Goal: Find specific page/section: Find specific page/section

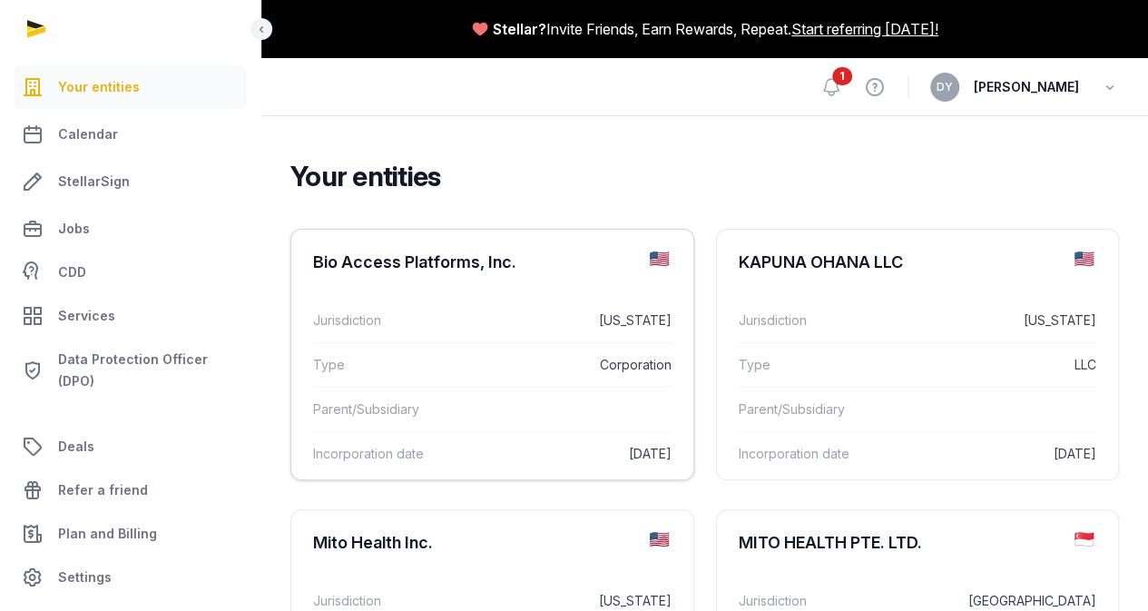
click at [465, 331] on dd "[US_STATE]" at bounding box center [568, 320] width 206 height 22
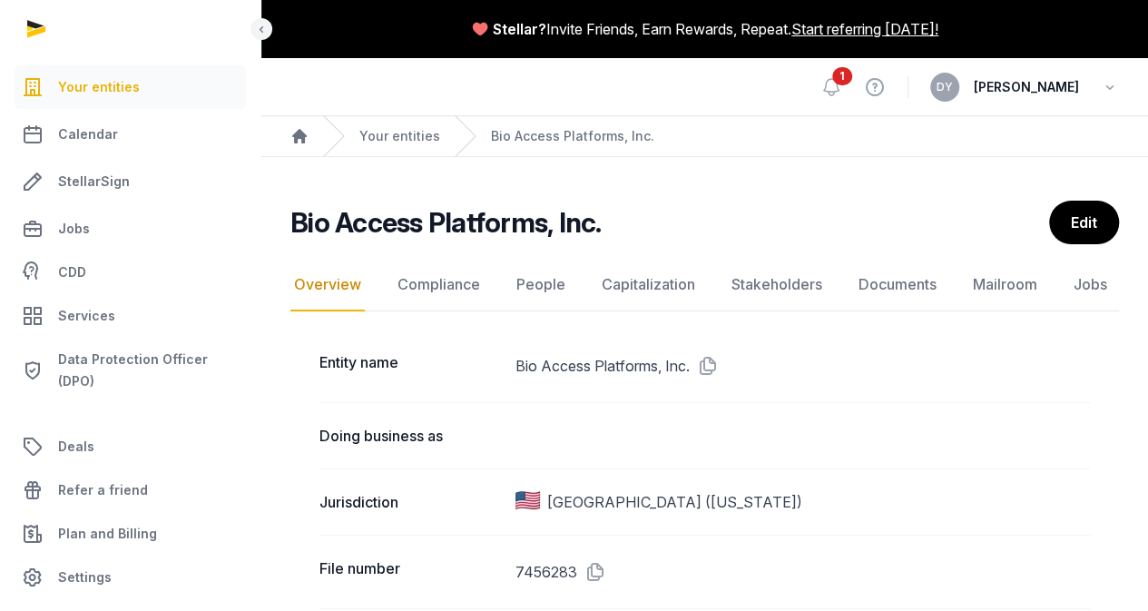
scroll to position [91, 0]
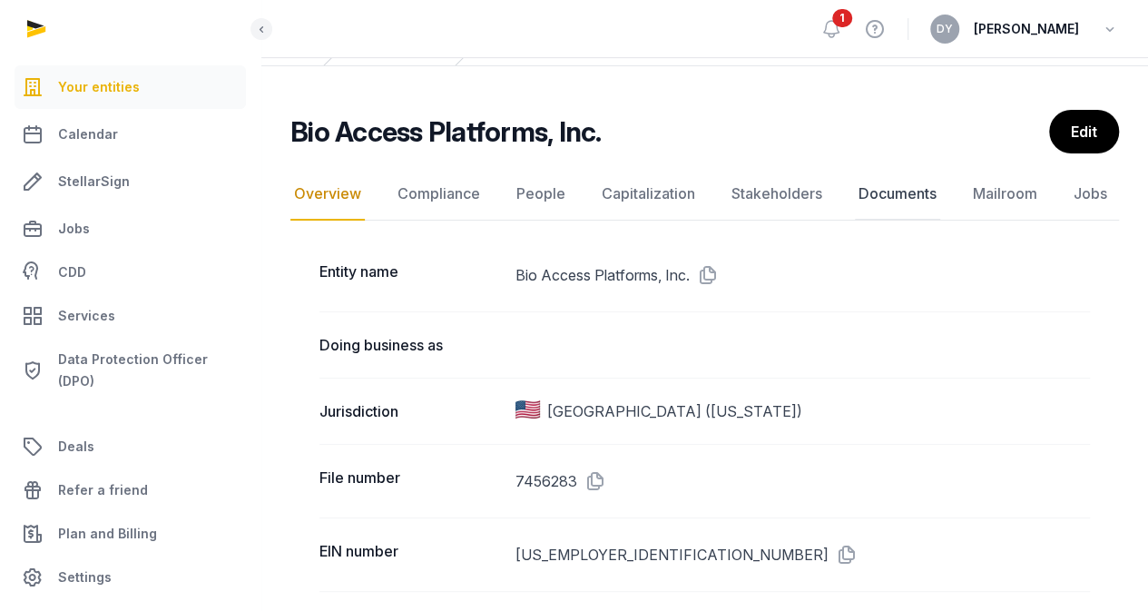
click at [921, 189] on link "Documents" at bounding box center [897, 194] width 85 height 53
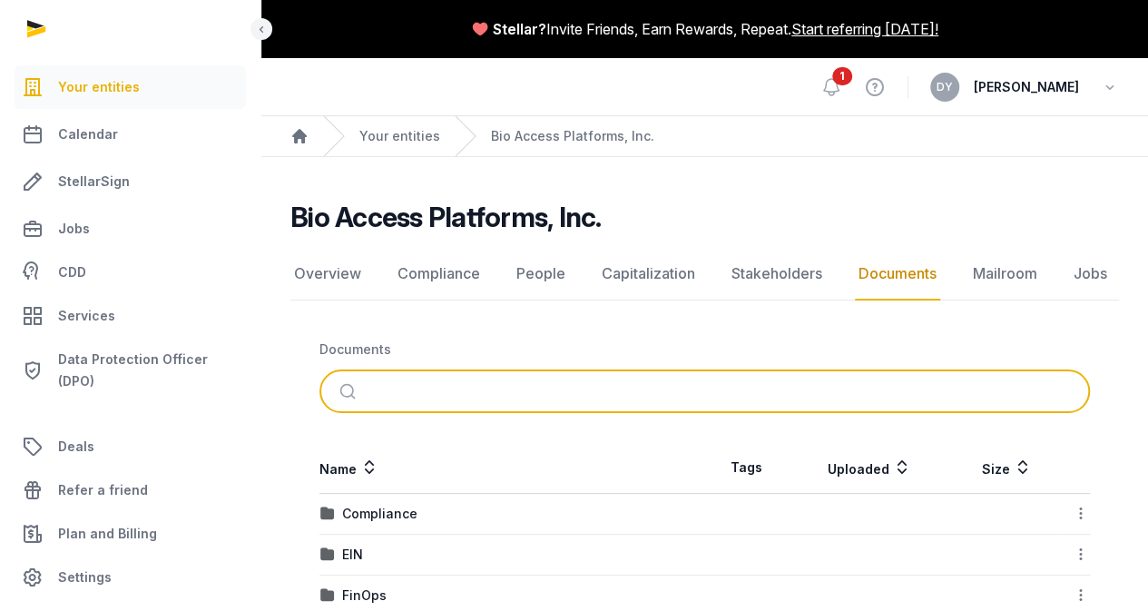
click at [512, 379] on input "search" at bounding box center [726, 391] width 710 height 40
click at [328, 371] on button "submit" at bounding box center [349, 391] width 43 height 40
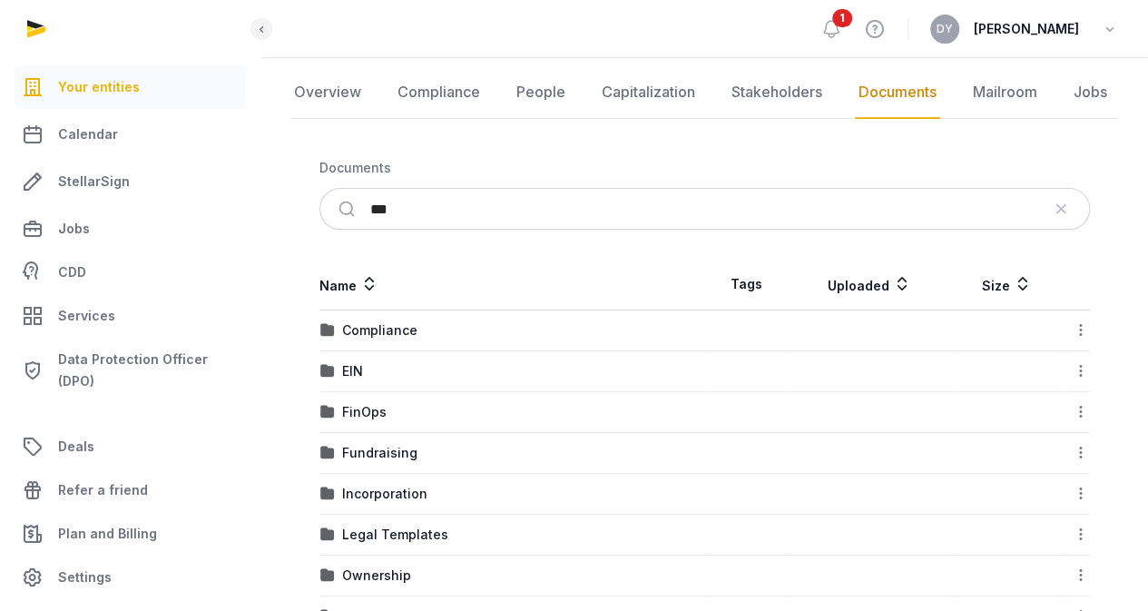
scroll to position [272, 0]
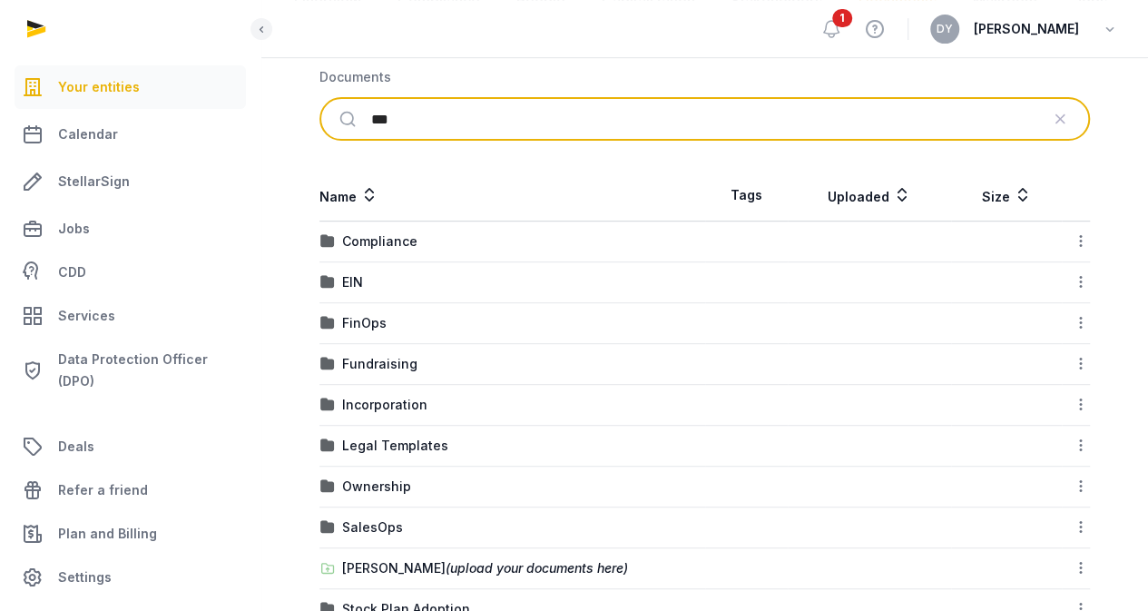
click at [475, 121] on input "***" at bounding box center [705, 119] width 668 height 40
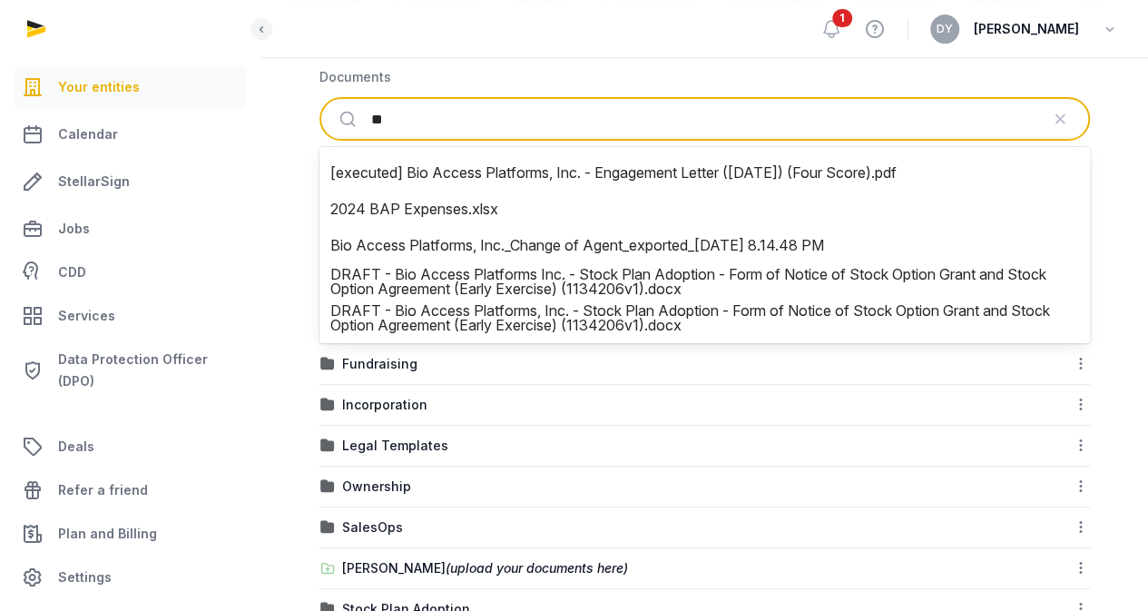
type input "*"
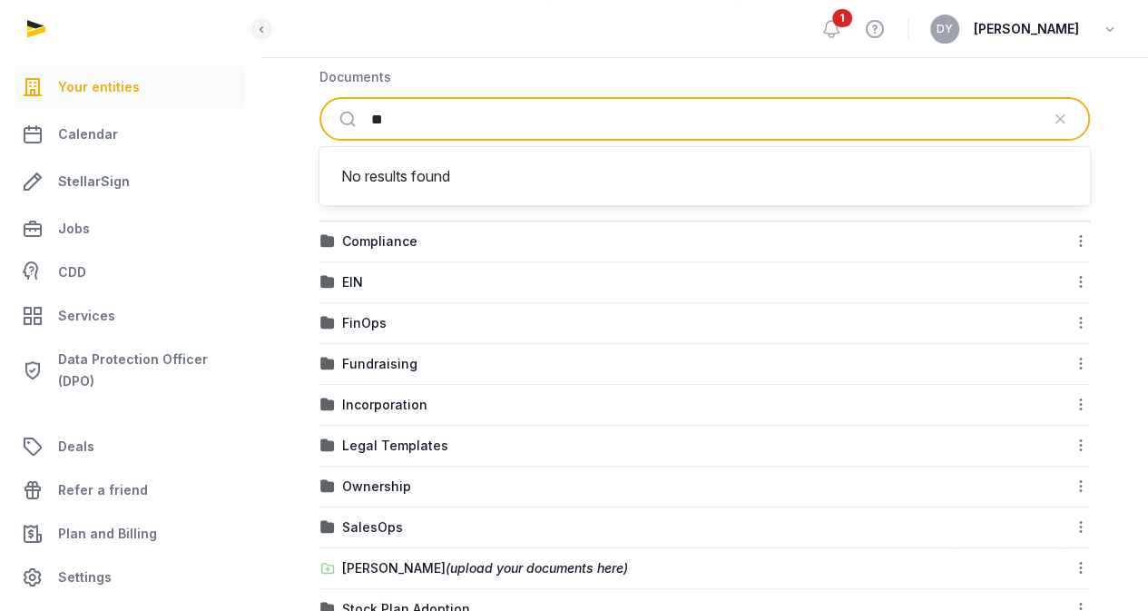
type input "*"
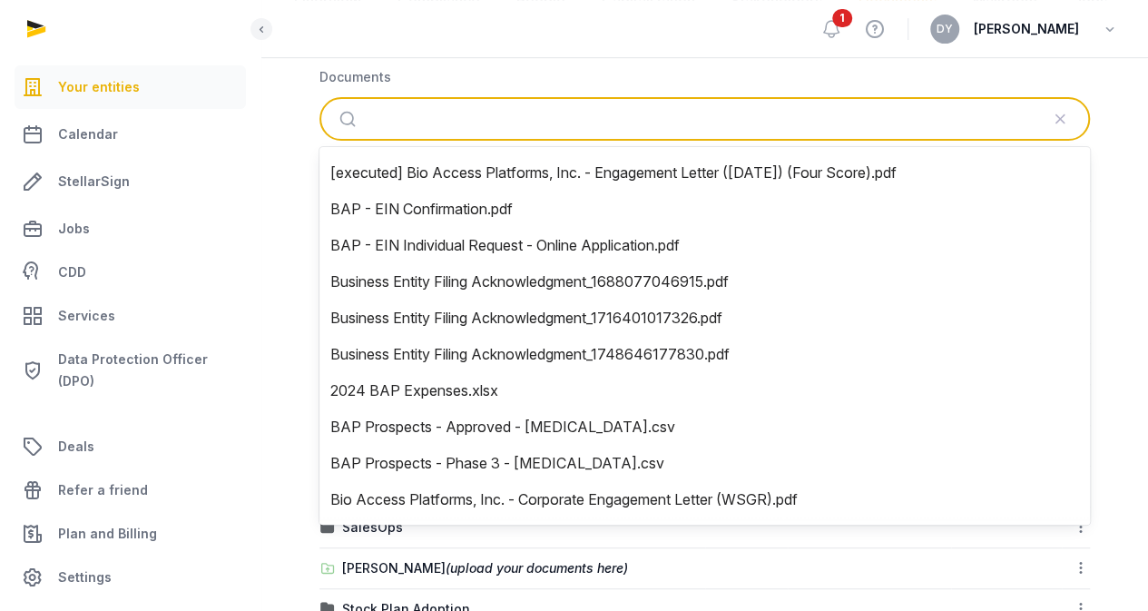
type input "*"
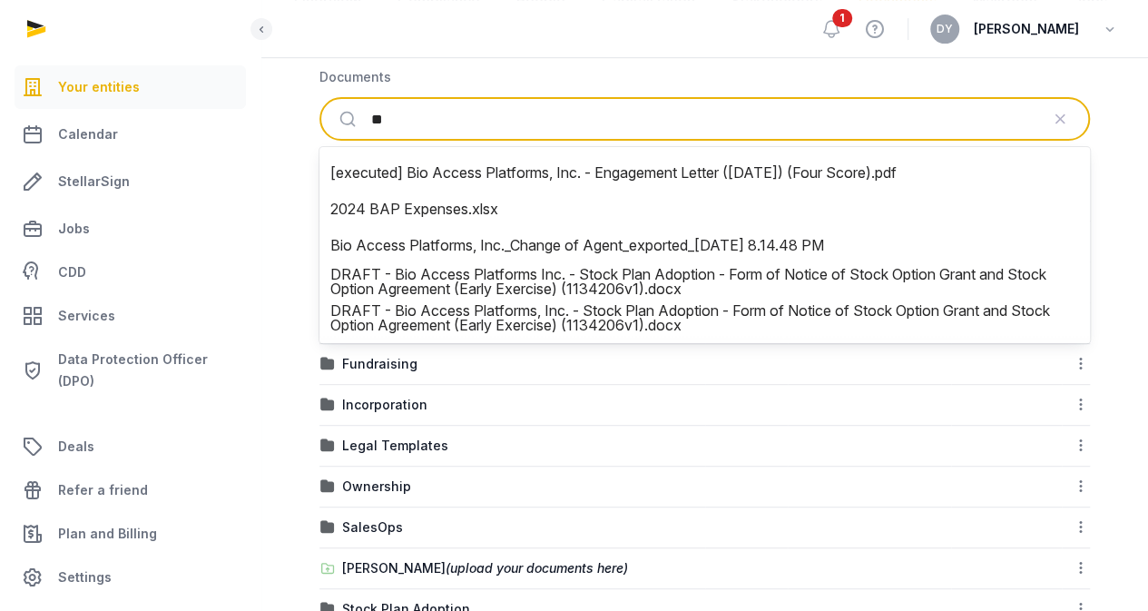
type input "***"
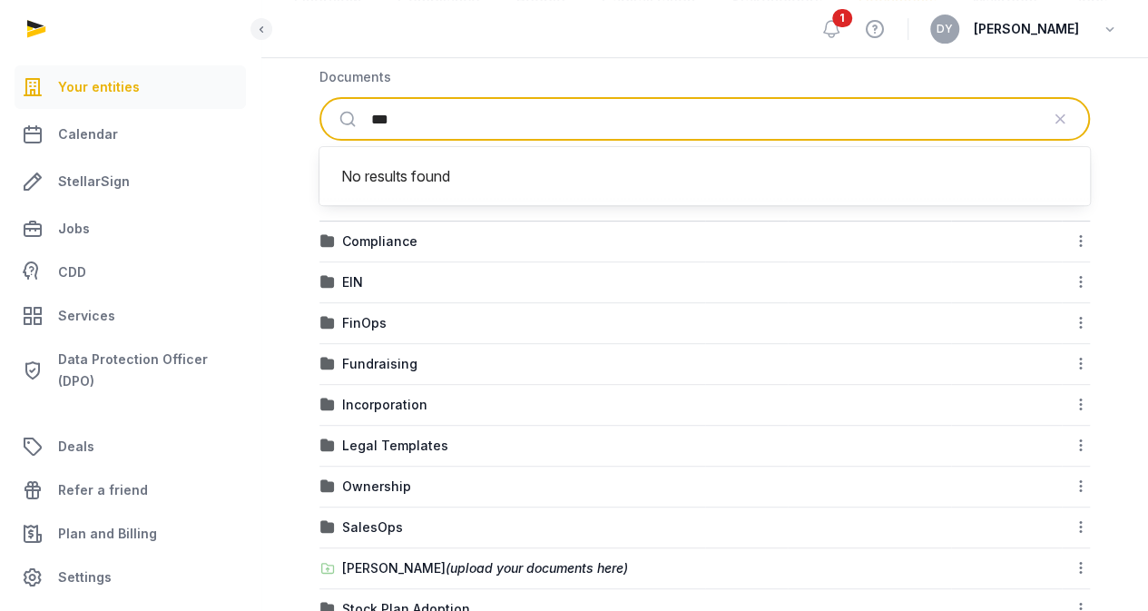
scroll to position [363, 0]
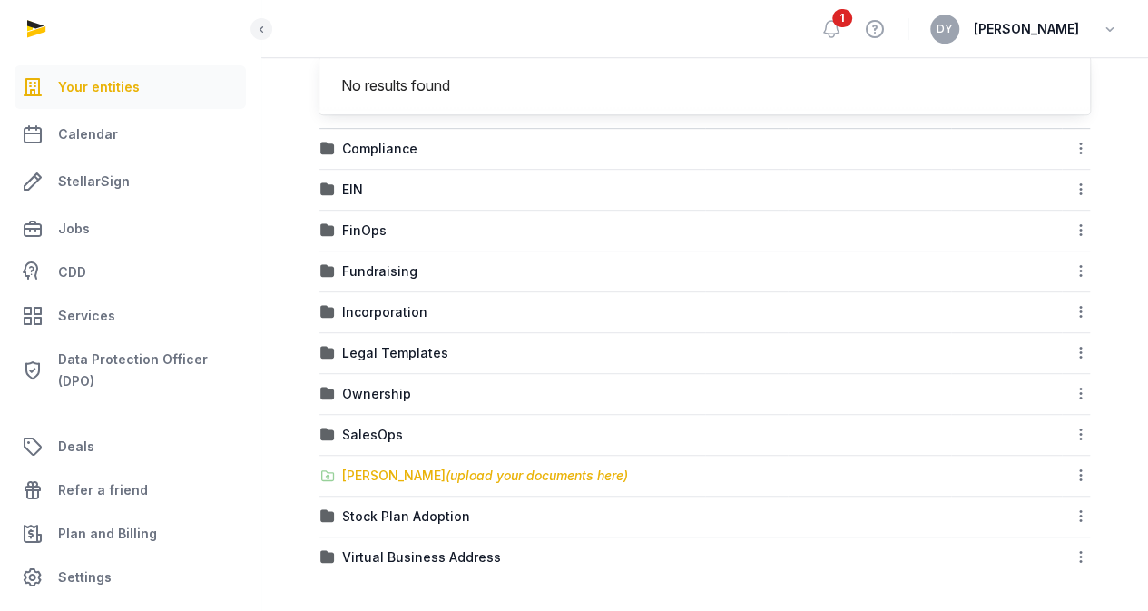
click at [447, 479] on span "(upload your documents here)" at bounding box center [537, 474] width 182 height 15
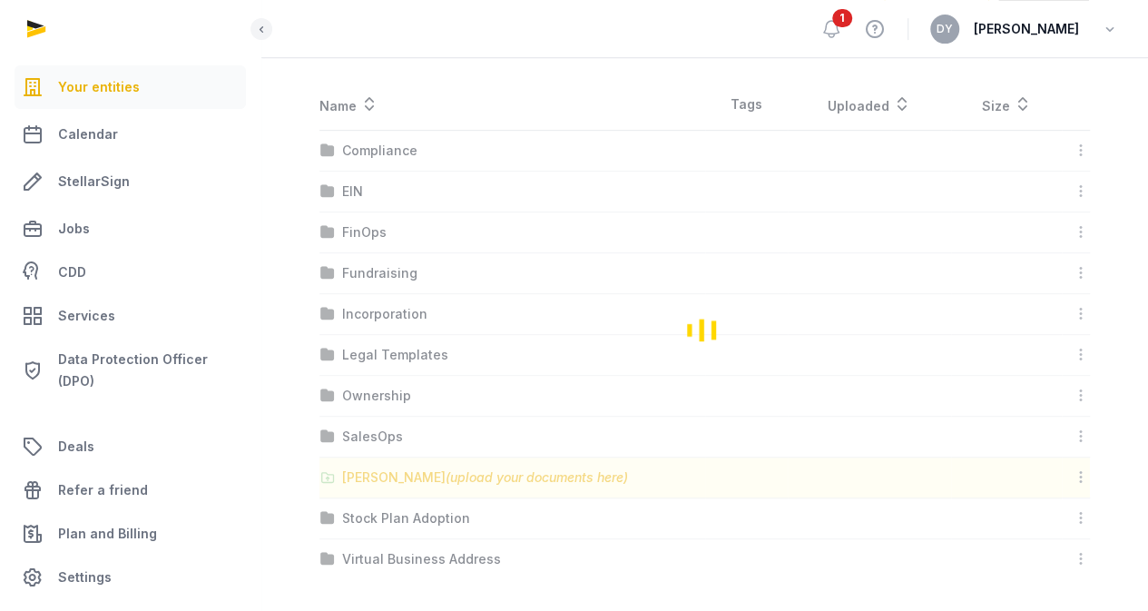
scroll to position [29, 0]
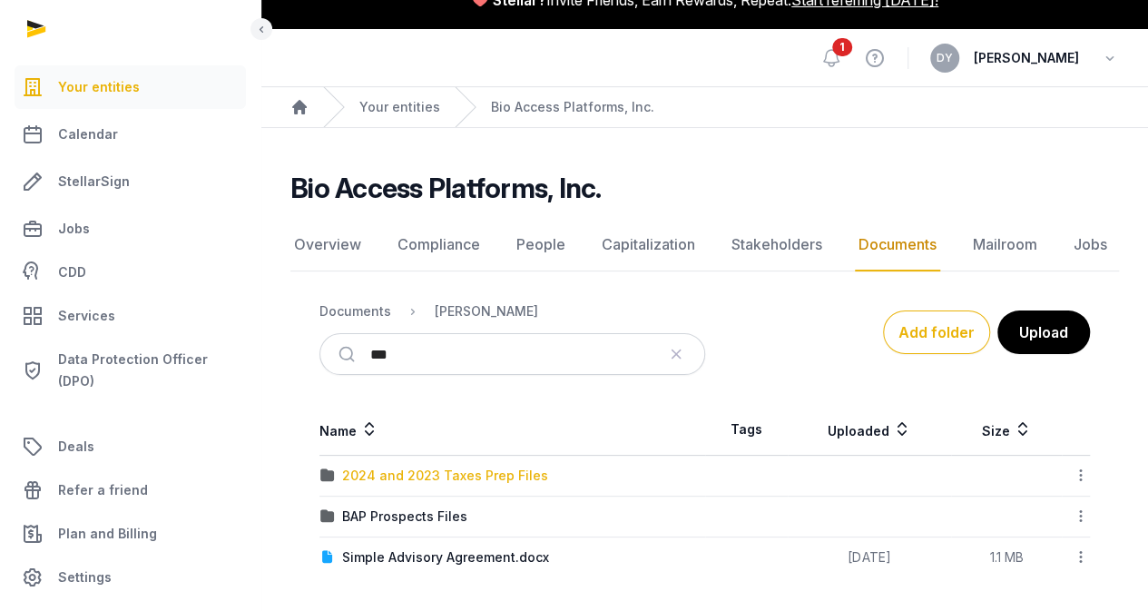
click at [511, 477] on div "2024 and 2023 Taxes Prep Files" at bounding box center [445, 475] width 206 height 18
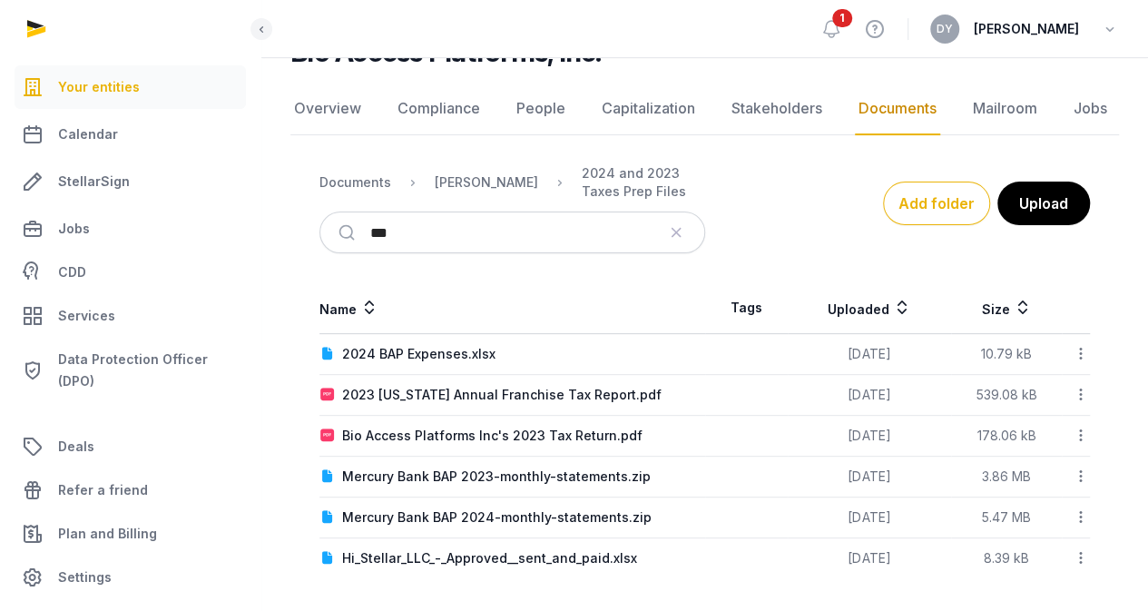
scroll to position [0, 0]
